Goal: Complete application form

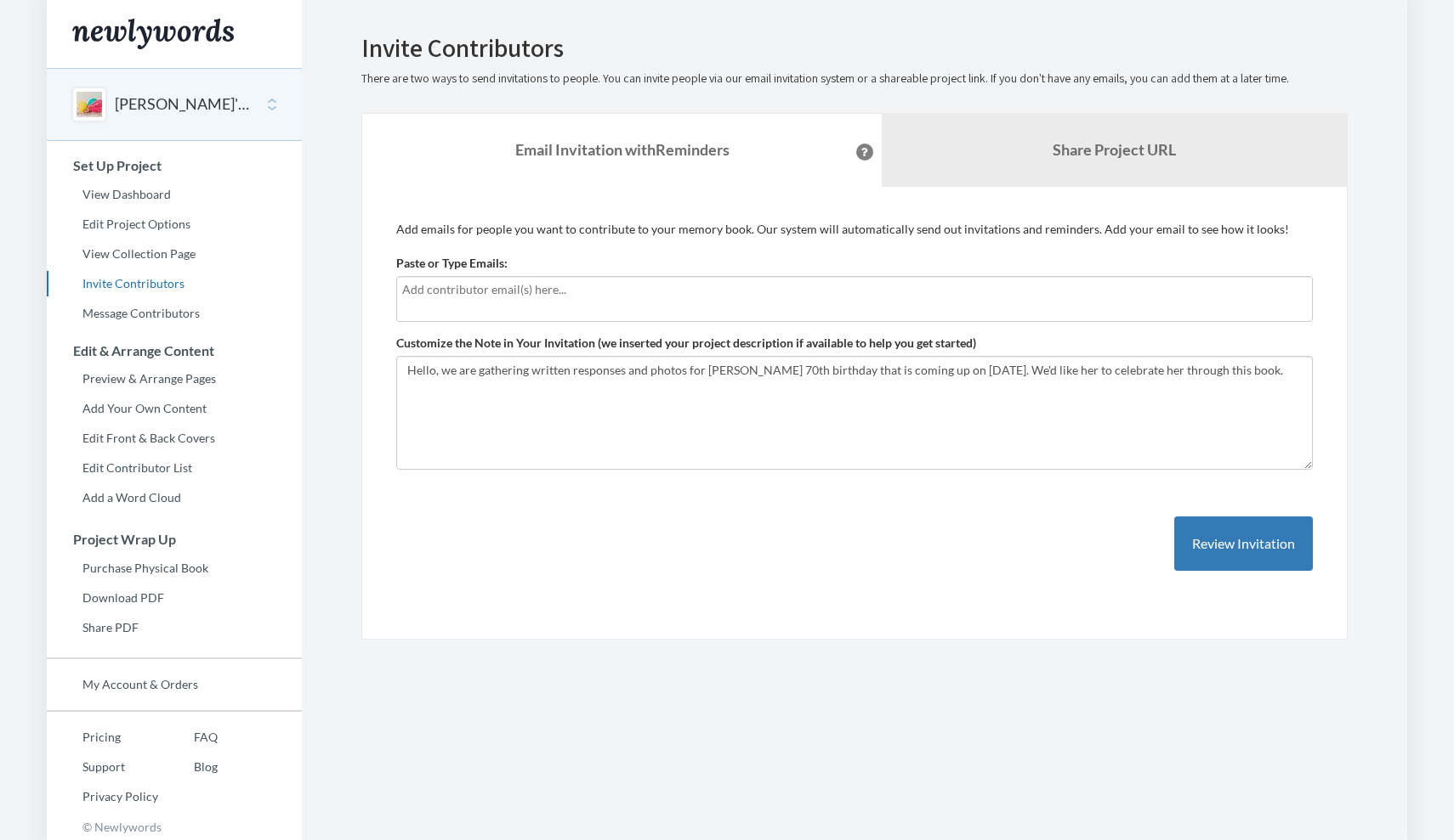
click at [482, 290] on input "text" at bounding box center [854, 290] width 905 height 19
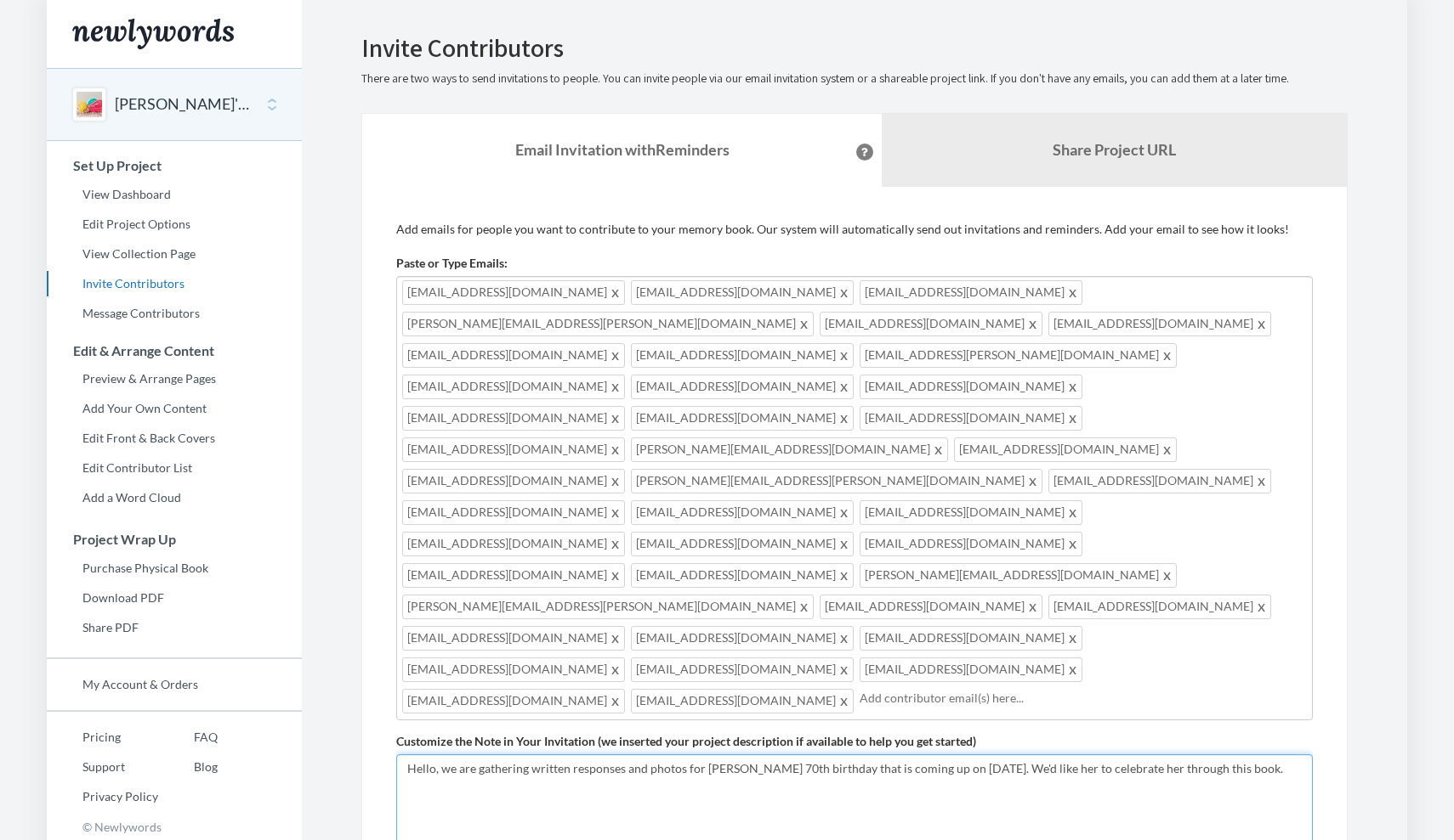
click at [799, 755] on textarea "Hello, we are gathering written responses and photos for [PERSON_NAME] 70th bir…" at bounding box center [854, 811] width 917 height 114
click at [473, 755] on textarea "Hello, we are gathering written responses and photos for [PERSON_NAME] 70th bir…" at bounding box center [854, 811] width 917 height 114
click at [892, 755] on textarea "Hello, we are gathering written responses and photos for [PERSON_NAME] 70th bir…" at bounding box center [854, 811] width 917 height 114
click at [764, 755] on textarea "Hello, we are gathering written responses and photos for [PERSON_NAME] 70th bir…" at bounding box center [854, 811] width 917 height 114
click at [904, 755] on textarea "Hello, we are gathering written responses and photos for [PERSON_NAME] 70th bir…" at bounding box center [854, 811] width 917 height 114
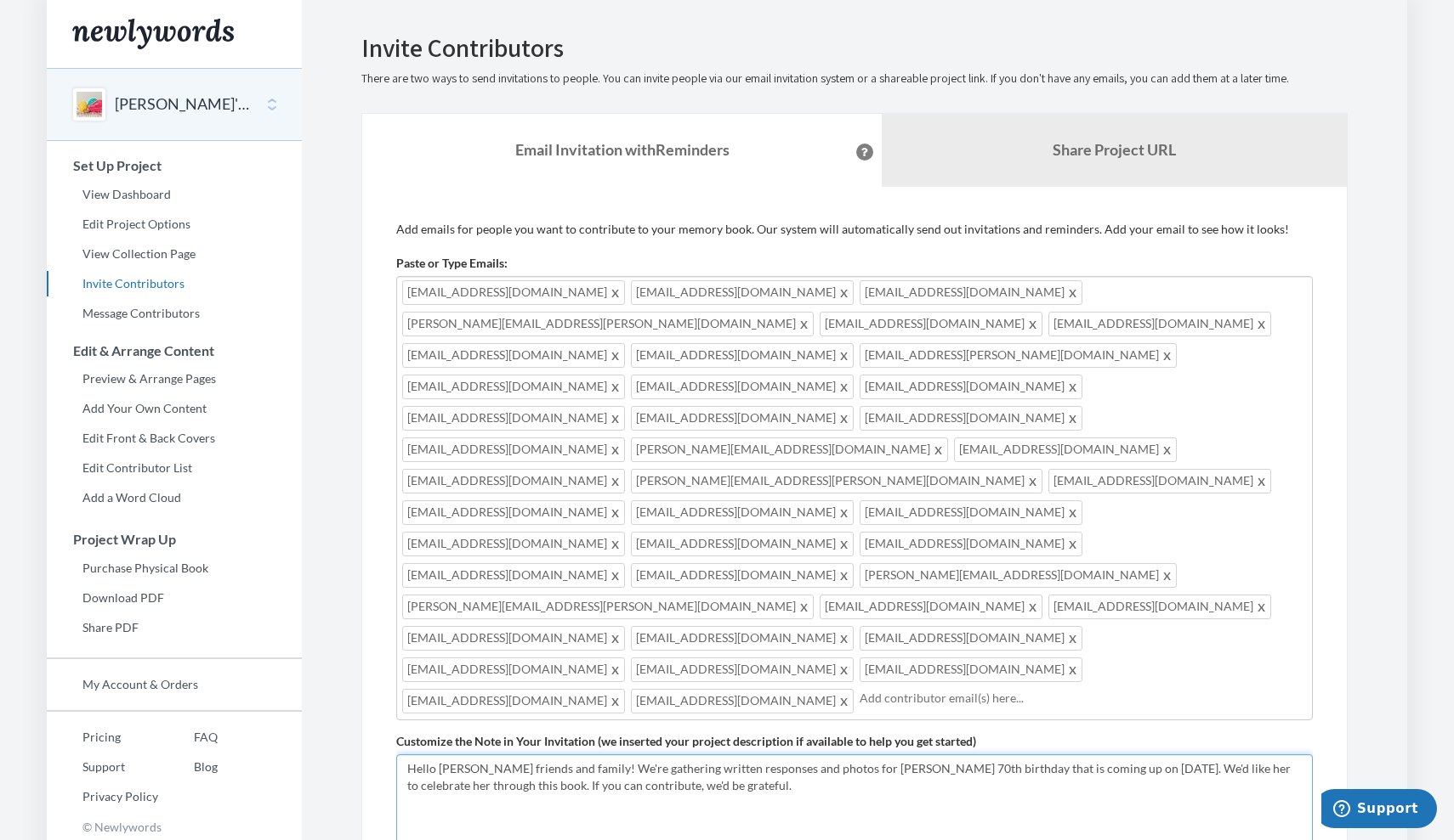
click at [763, 755] on textarea "Hello, we are gathering written responses and photos for [PERSON_NAME] 70th bir…" at bounding box center [854, 811] width 917 height 114
type textarea "Hello [PERSON_NAME] friends and family! We're gathering written responses and p…"
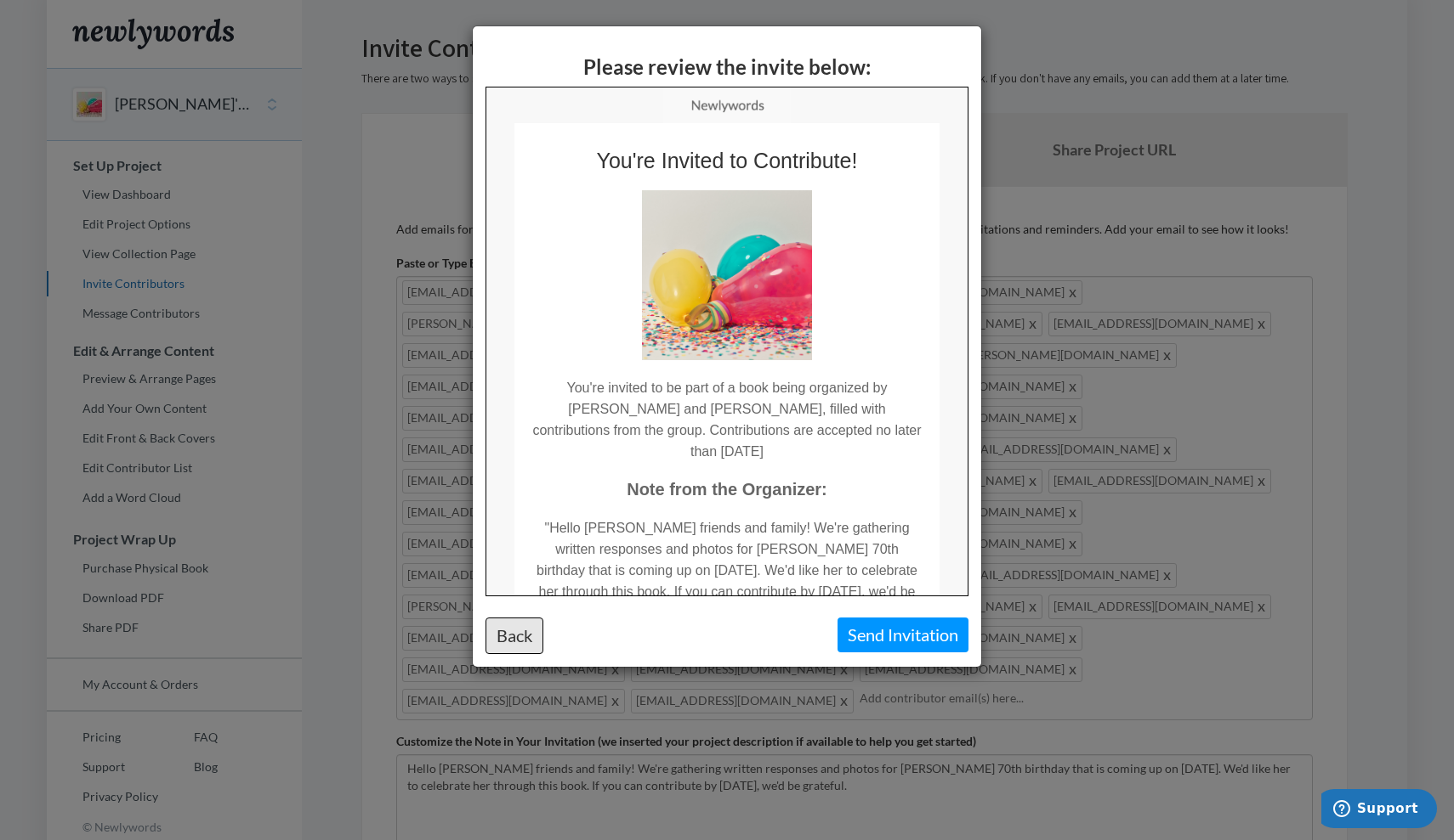
click at [519, 646] on button "Back" at bounding box center [514, 636] width 58 height 36
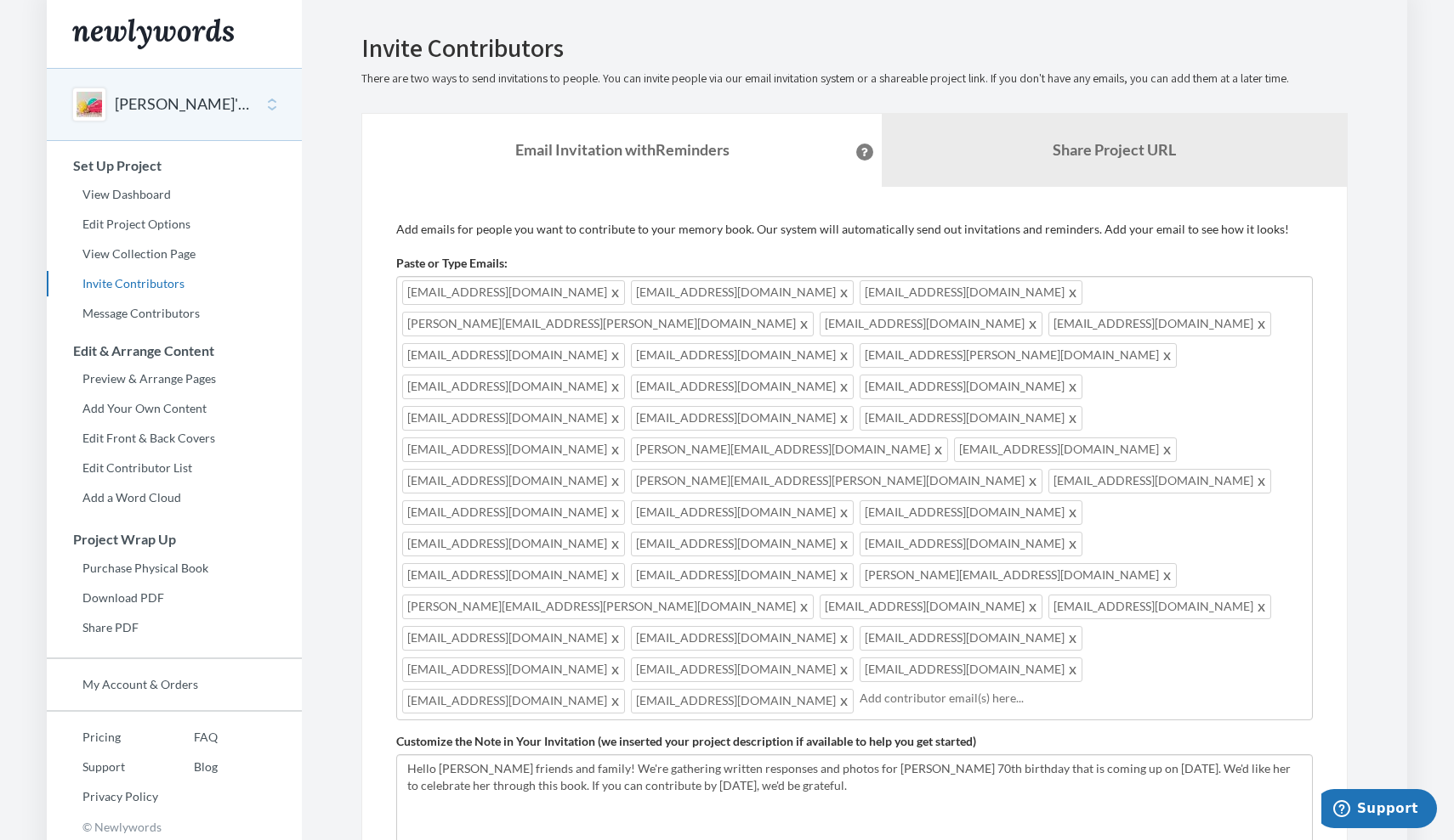
click at [859, 689] on input "text" at bounding box center [1082, 699] width 447 height 19
type input "d"
